Goal: Transaction & Acquisition: Register for event/course

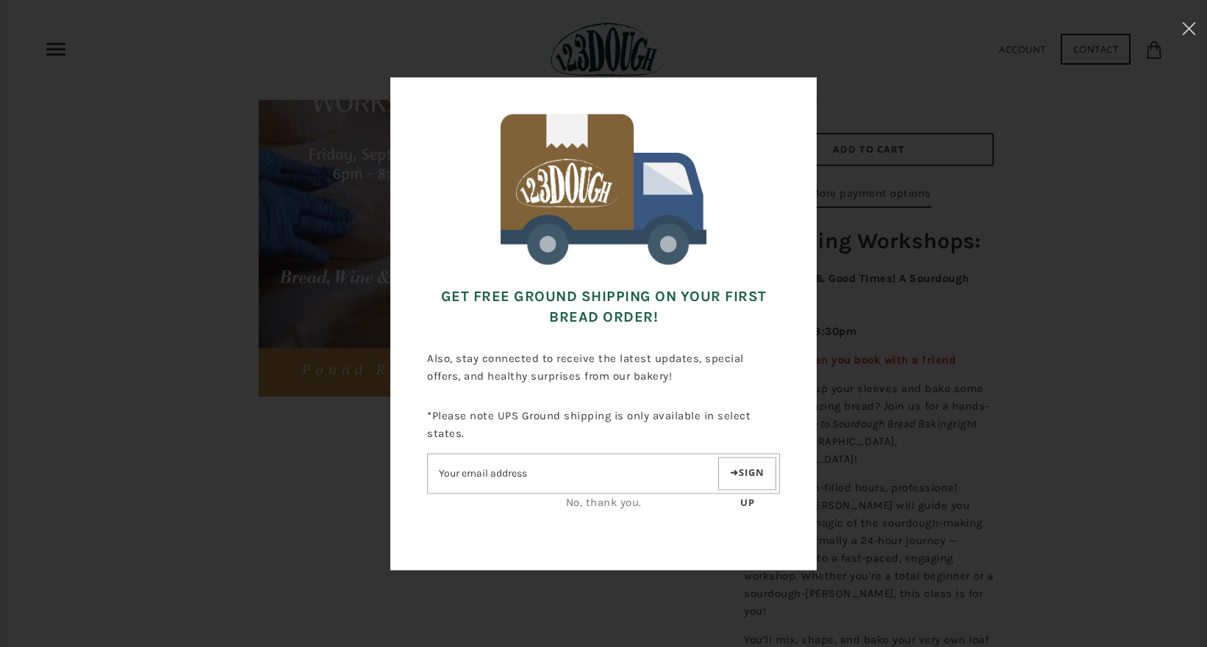
click at [874, 140] on div "Get FREE Ground Shipping on Your First Bread Order! Also, stay connected to rec…" at bounding box center [603, 323] width 1060 height 500
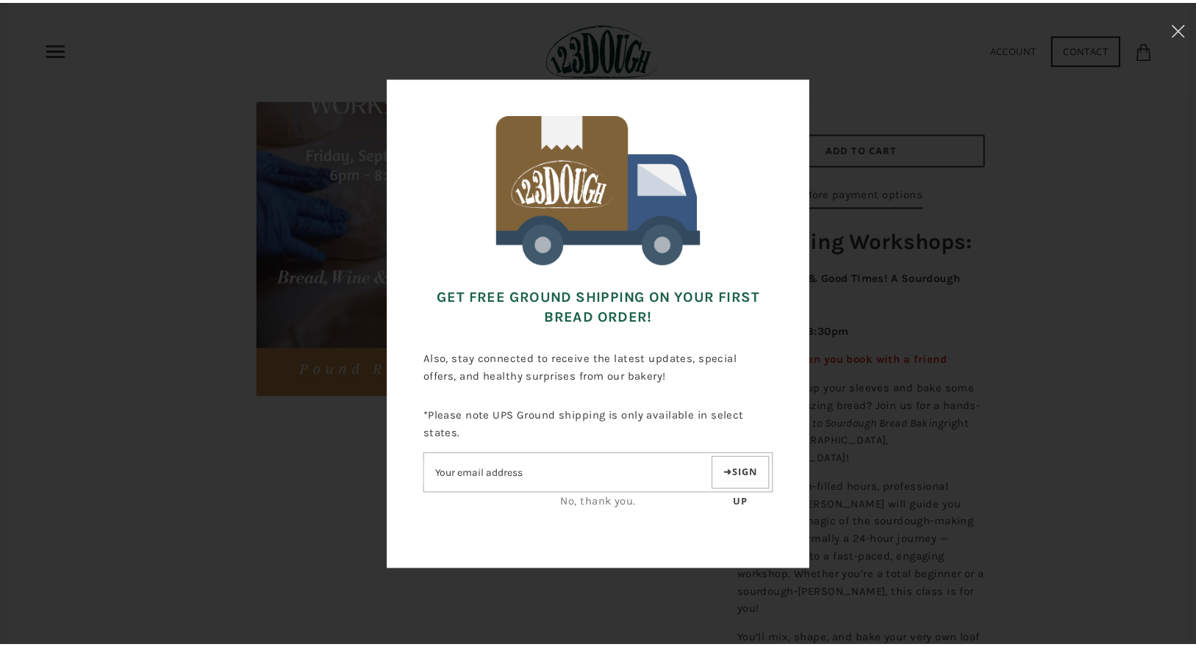
scroll to position [256, 0]
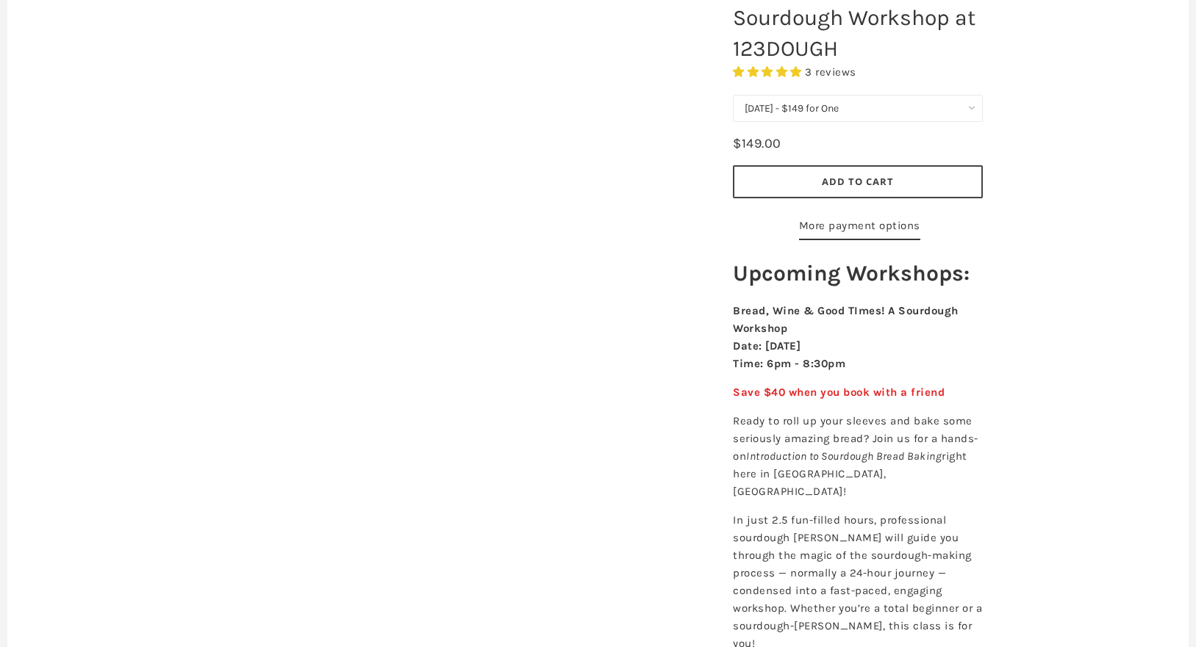
scroll to position [224, 0]
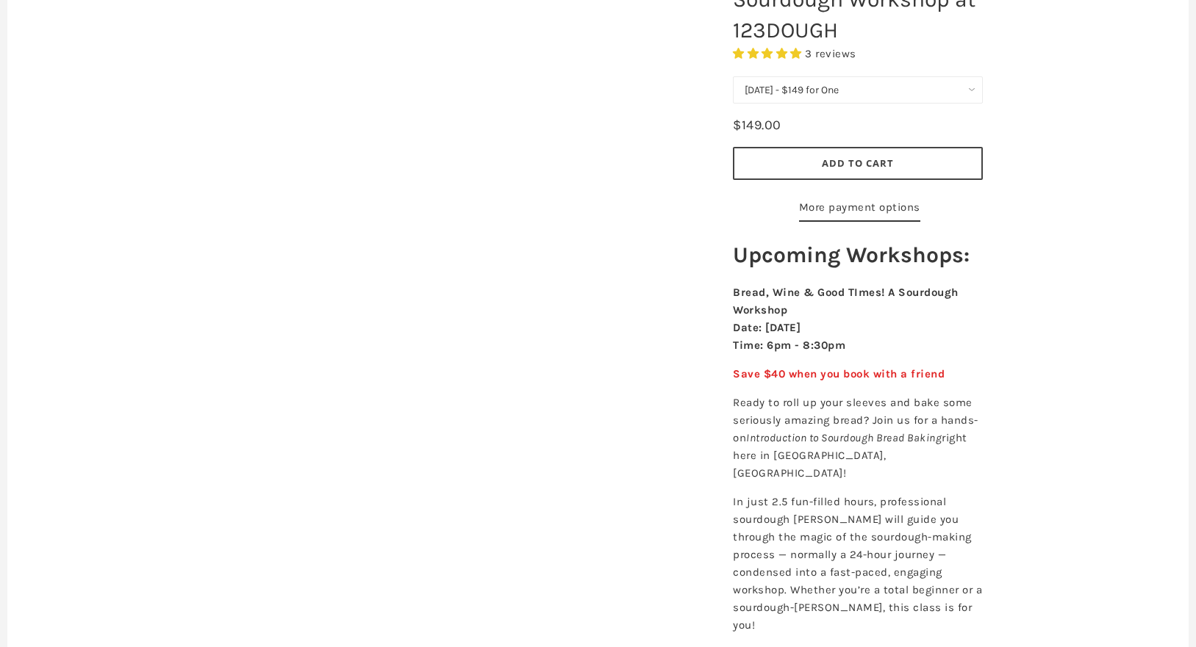
scroll to position [224, 0]
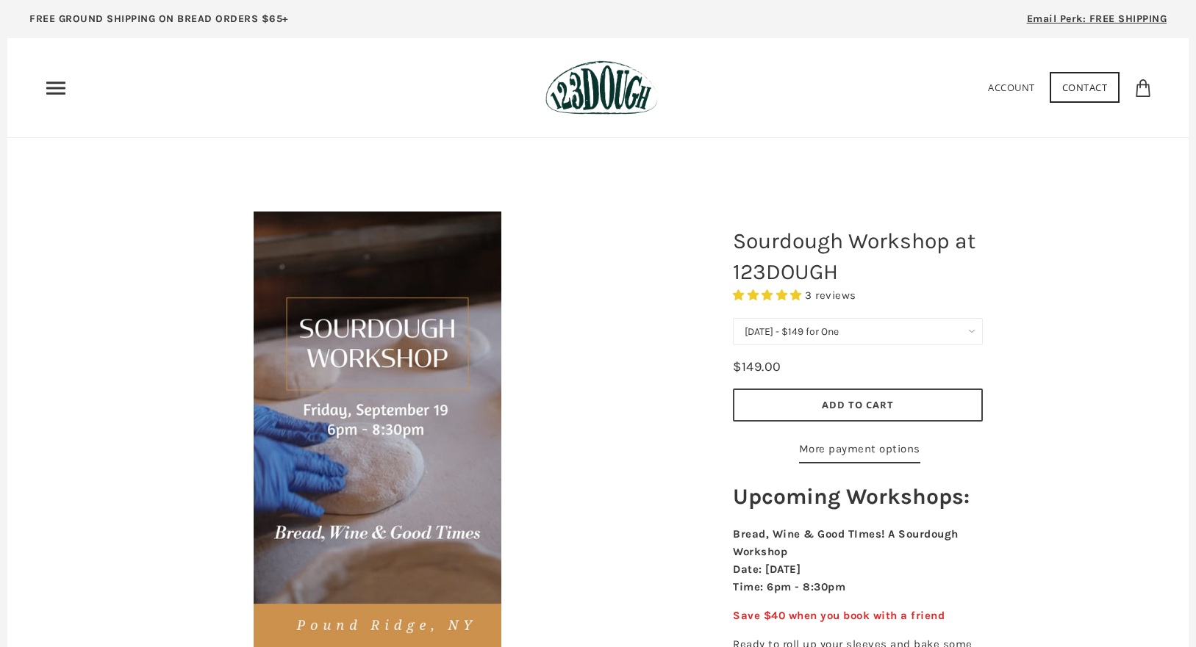
click at [863, 332] on select "September 19 - $149 for One September 19 - $258 for Two (Save $40) October 17 -…" at bounding box center [858, 331] width 250 height 27
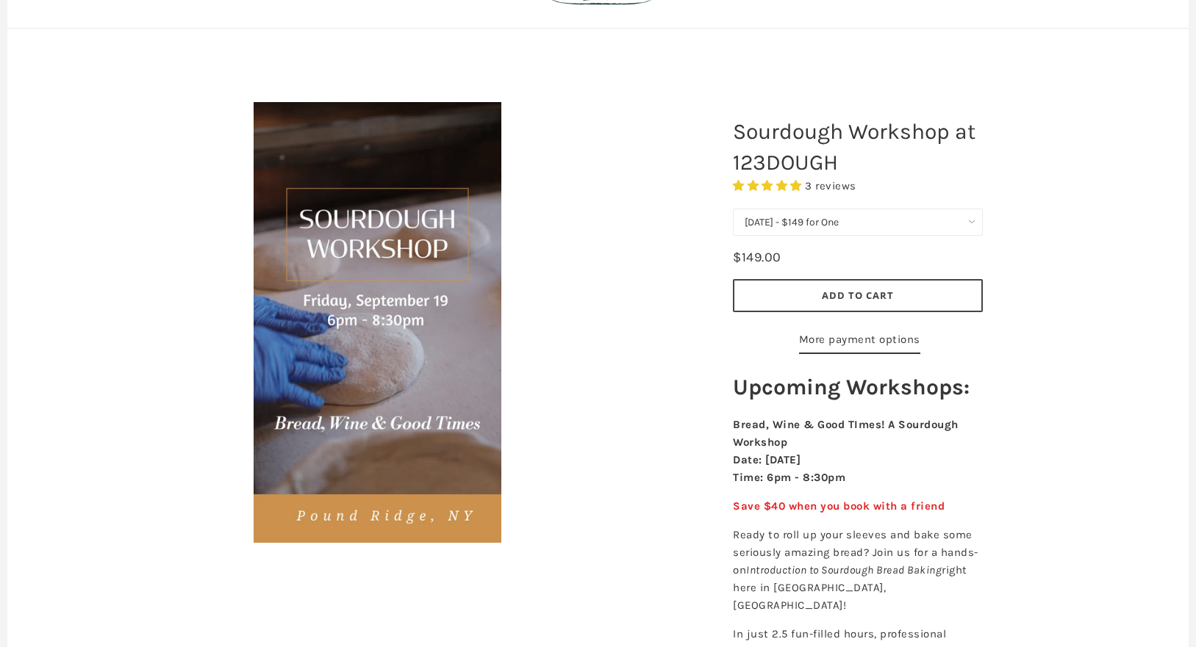
scroll to position [110, 0]
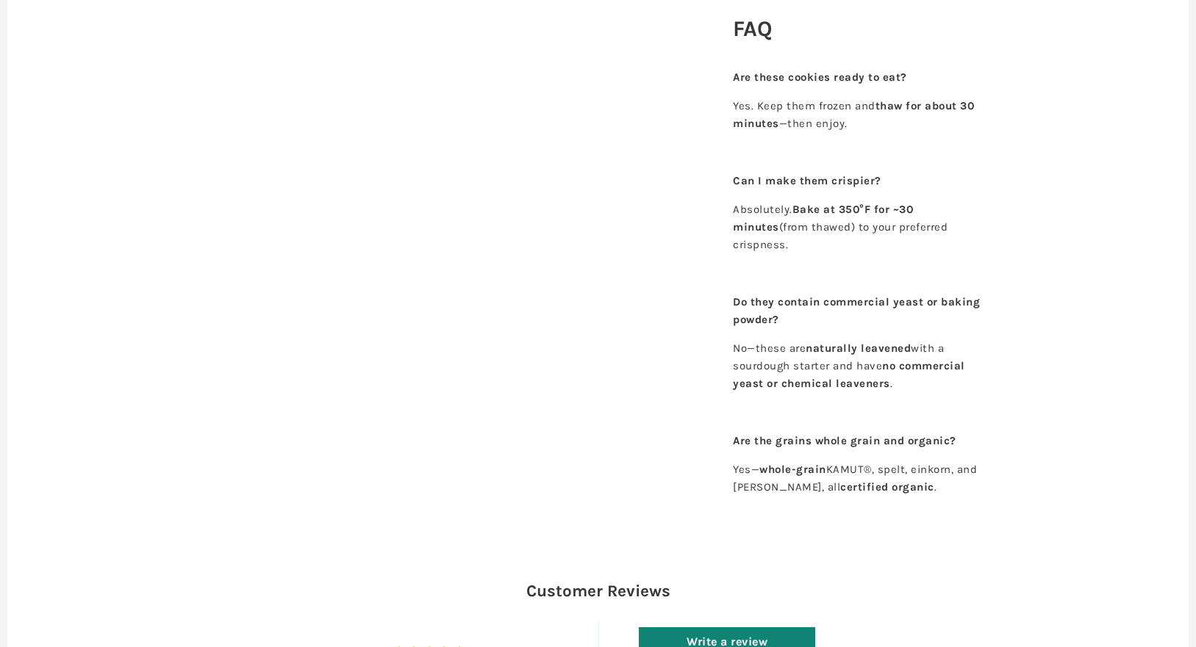
scroll to position [1672, 0]
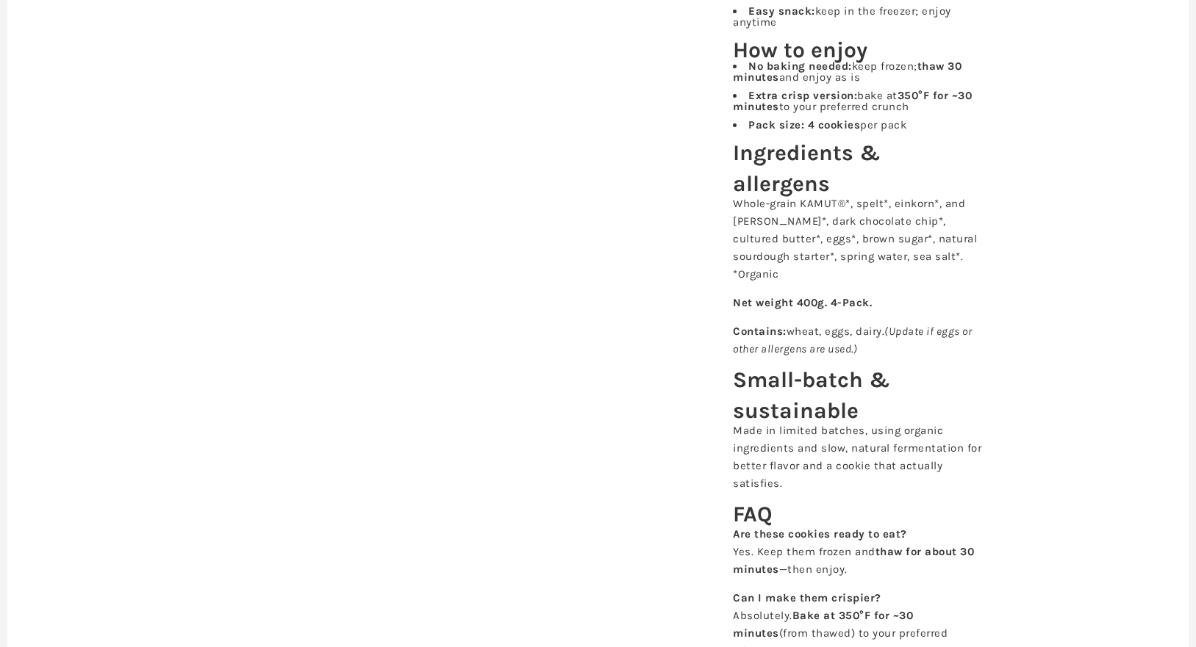
scroll to position [860, 0]
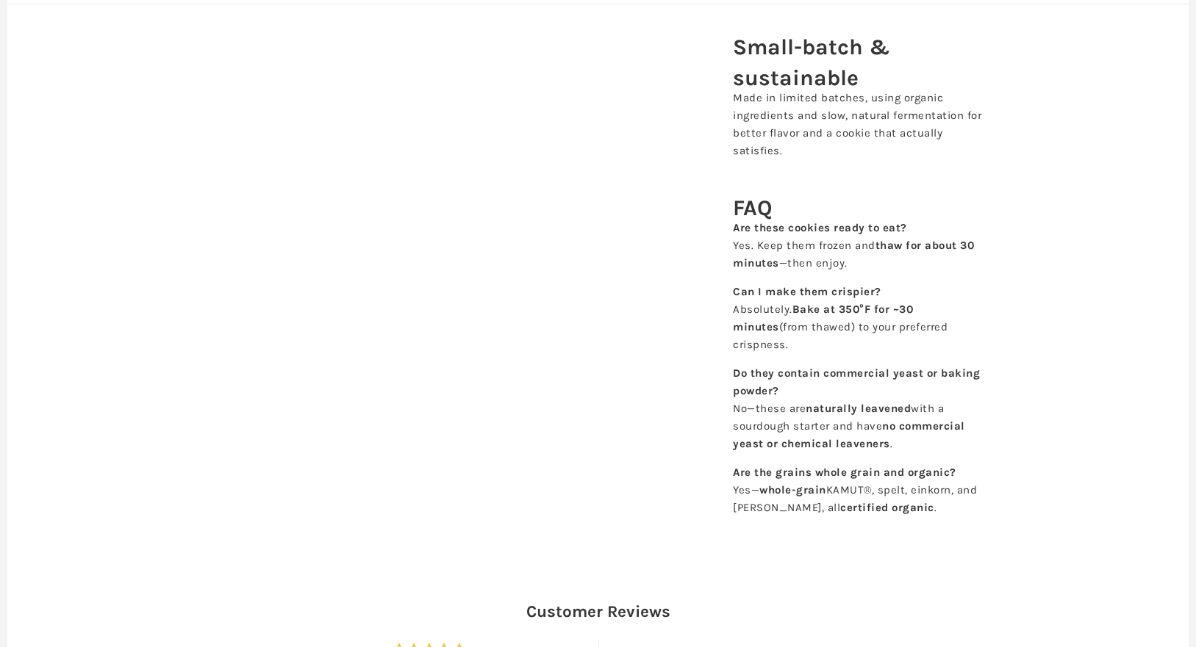
scroll to position [1356, 0]
